Goal: Transaction & Acquisition: Register for event/course

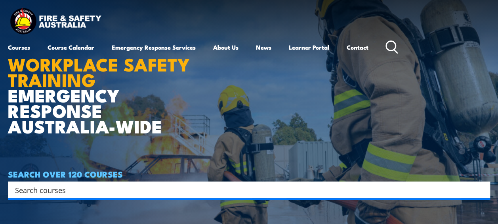
click at [47, 193] on input "Search input" at bounding box center [244, 190] width 458 height 12
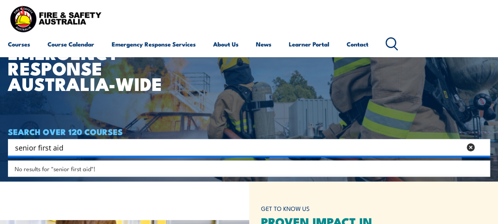
scroll to position [77, 0]
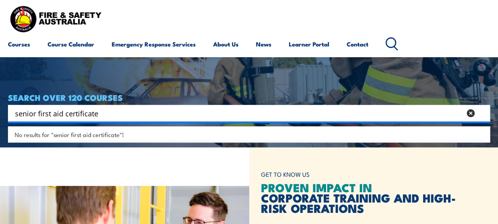
click at [39, 114] on input "senior first aid certificate" at bounding box center [238, 113] width 447 height 12
click at [36, 115] on input "senior first aid certificate" at bounding box center [238, 113] width 447 height 12
click at [76, 115] on input "first aid certificate" at bounding box center [238, 113] width 447 height 12
type input "first aid certificate"
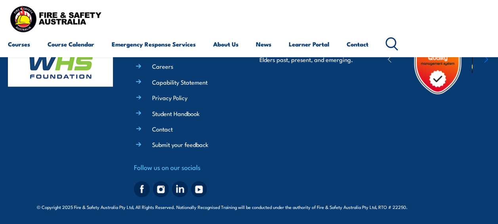
scroll to position [218, 0]
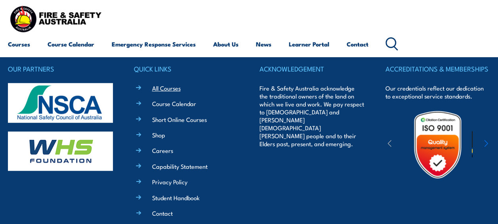
click at [173, 88] on link "All Courses" at bounding box center [166, 88] width 29 height 8
click at [161, 88] on link "All Courses" at bounding box center [166, 88] width 29 height 8
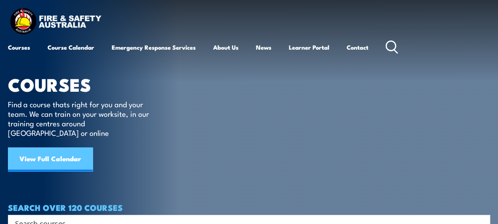
click at [37, 148] on link "View Full Calendar" at bounding box center [50, 159] width 85 height 24
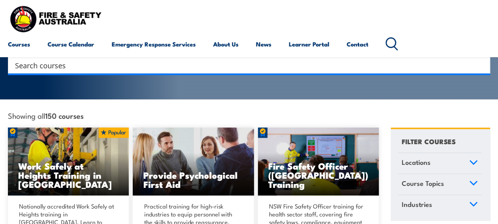
scroll to position [52, 0]
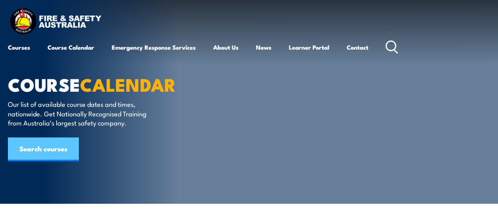
click at [58, 144] on link "Search courses" at bounding box center [43, 149] width 71 height 24
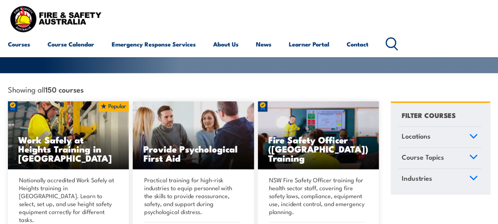
scroll to position [197, 0]
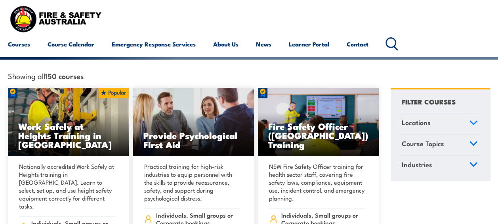
click at [469, 120] on icon at bounding box center [473, 123] width 9 height 6
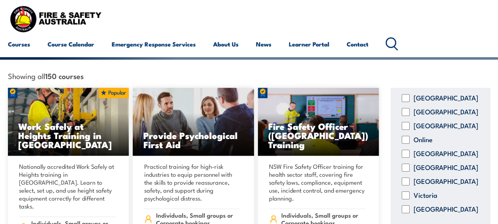
scroll to position [59, 0]
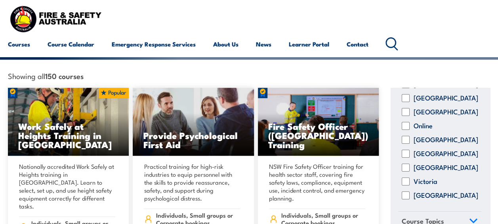
click at [404, 191] on input "[GEOGRAPHIC_DATA]" at bounding box center [406, 195] width 8 height 8
checkbox input "true"
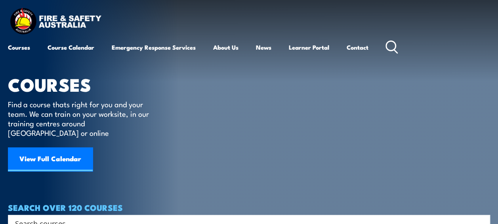
click at [397, 42] on icon at bounding box center [392, 46] width 13 height 13
click at [396, 43] on icon at bounding box center [392, 46] width 13 height 13
click at [390, 42] on circle at bounding box center [391, 46] width 10 height 10
click at [28, 217] on input "Search input" at bounding box center [244, 223] width 458 height 12
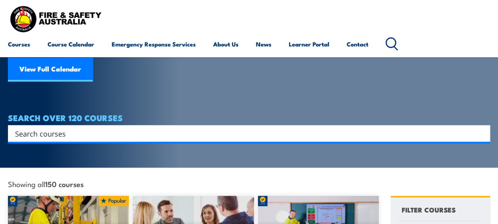
scroll to position [132, 0]
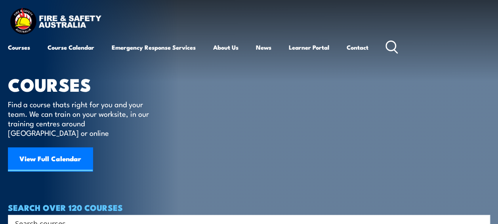
click at [34, 217] on input "Search input" at bounding box center [244, 223] width 458 height 12
type input "First Aid Certificate"
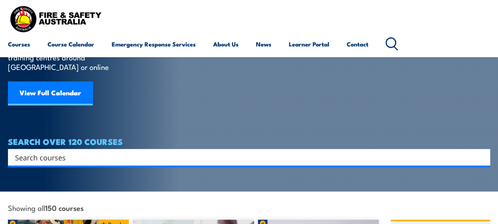
scroll to position [39, 0]
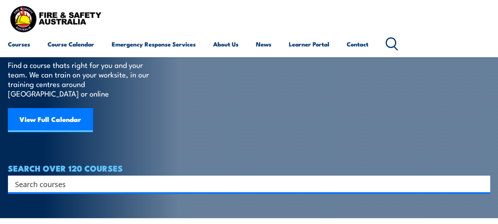
click at [27, 178] on input "Search input" at bounding box center [244, 184] width 458 height 12
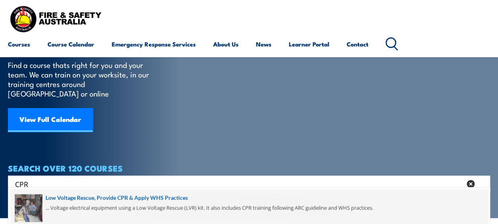
type input "CPR"
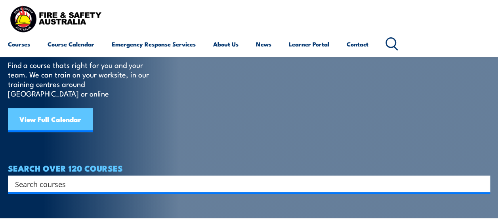
click at [50, 112] on link "View Full Calendar" at bounding box center [50, 120] width 85 height 24
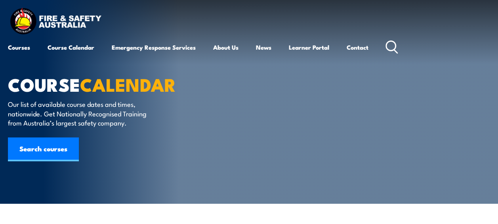
scroll to position [218, 0]
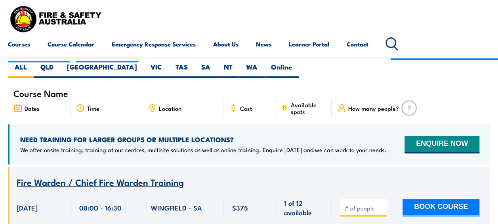
click at [166, 105] on span "Location" at bounding box center [170, 108] width 23 height 7
click at [152, 106] on icon at bounding box center [152, 106] width 1 height 1
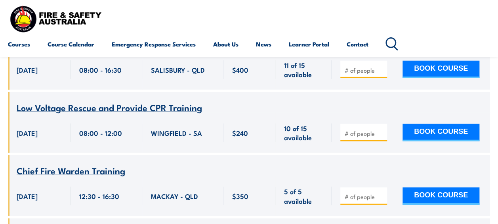
scroll to position [0, 0]
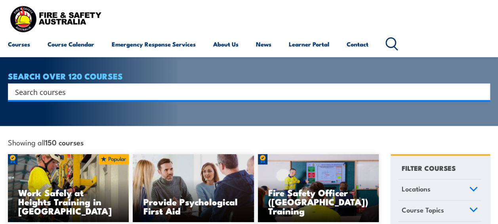
scroll to position [184, 0]
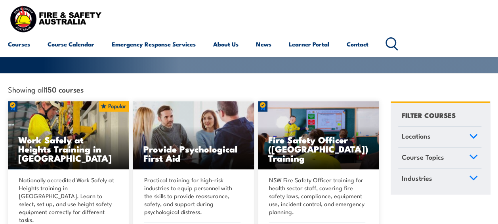
click at [473, 126] on link "Locations" at bounding box center [439, 136] width 83 height 21
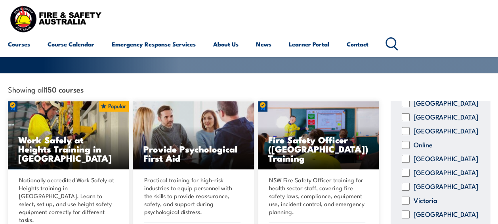
scroll to position [49, 0]
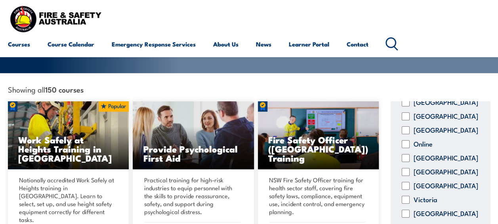
click at [404, 209] on input "[GEOGRAPHIC_DATA]" at bounding box center [406, 213] width 8 height 8
checkbox input "true"
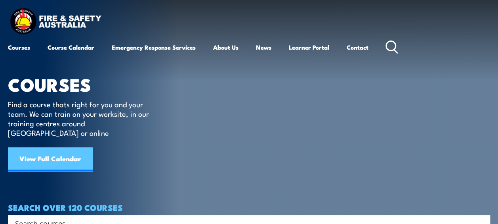
click at [38, 149] on link "View Full Calendar" at bounding box center [50, 159] width 85 height 24
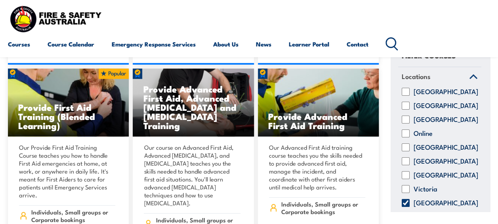
scroll to position [4044, 0]
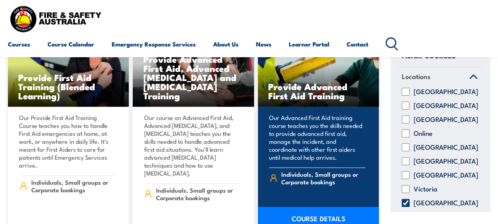
click at [317, 207] on link "COURSE DETAILS" at bounding box center [318, 218] width 121 height 22
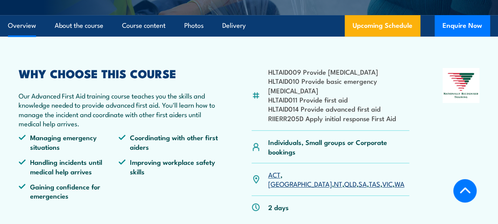
scroll to position [225, 0]
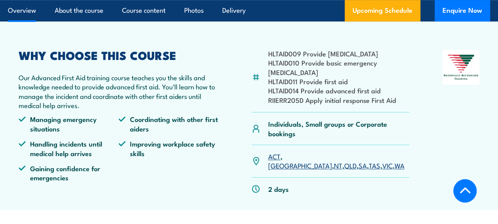
click at [394, 164] on link "WA" at bounding box center [399, 165] width 10 height 10
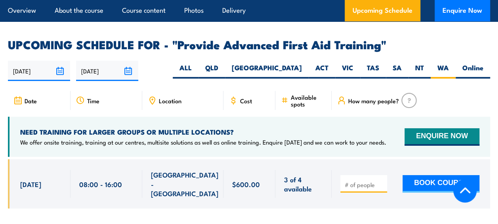
scroll to position [1241, 0]
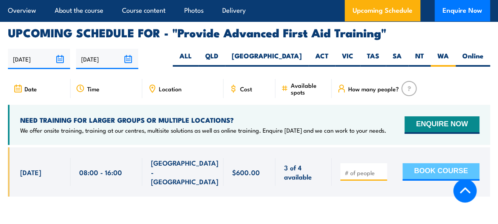
click at [420, 163] on button "BOOK COURSE" at bounding box center [441, 171] width 77 height 17
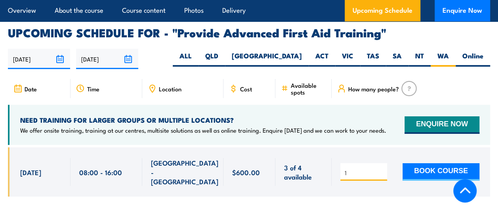
type input "1"
click at [381, 168] on input "1" at bounding box center [365, 172] width 40 height 8
click at [431, 163] on button "BOOK COURSE" at bounding box center [441, 171] width 77 height 17
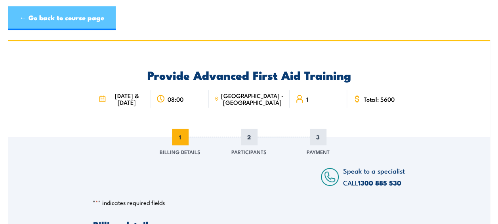
click at [17, 16] on link "← Go back to course page" at bounding box center [62, 18] width 108 height 24
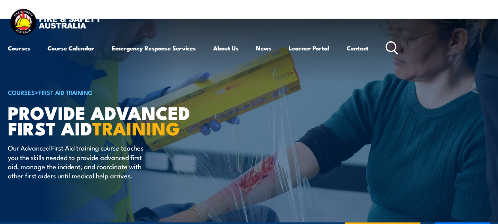
click at [388, 46] on circle at bounding box center [391, 47] width 10 height 10
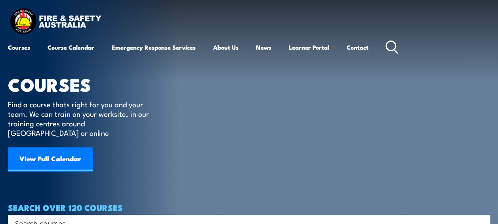
click at [17, 217] on input "Search input" at bounding box center [244, 223] width 458 height 12
paste input "Provide First Aid Training (Blended Learning)"
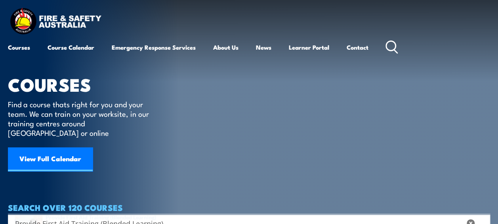
type input "Provide First Aid Training (Blended Learning)"
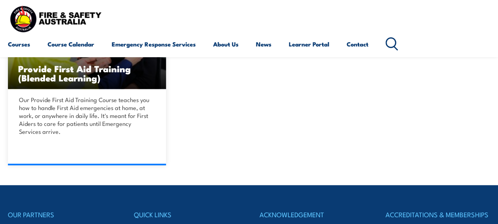
scroll to position [245, 0]
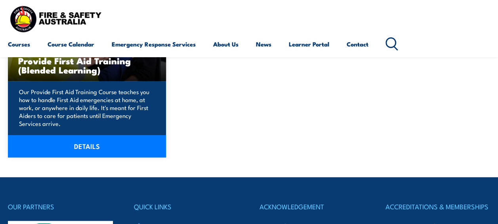
click at [48, 104] on p "Our Provide First Aid Training Course teaches you how to handle First Aid emerg…" at bounding box center [86, 108] width 134 height 40
click at [76, 145] on link "DETAILS" at bounding box center [87, 146] width 158 height 22
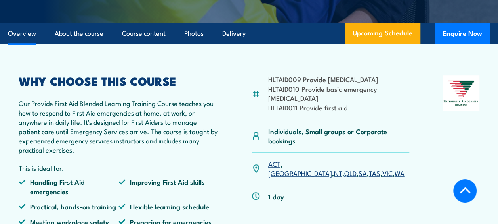
scroll to position [222, 0]
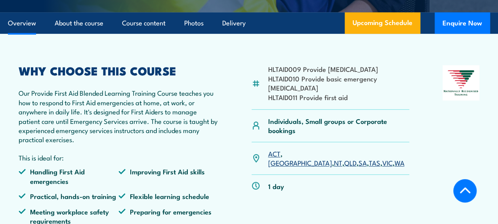
click at [394, 163] on link "WA" at bounding box center [399, 162] width 10 height 10
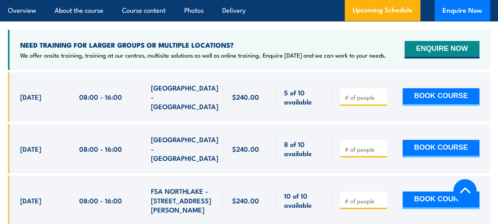
scroll to position [1610, 0]
